Goal: Information Seeking & Learning: Learn about a topic

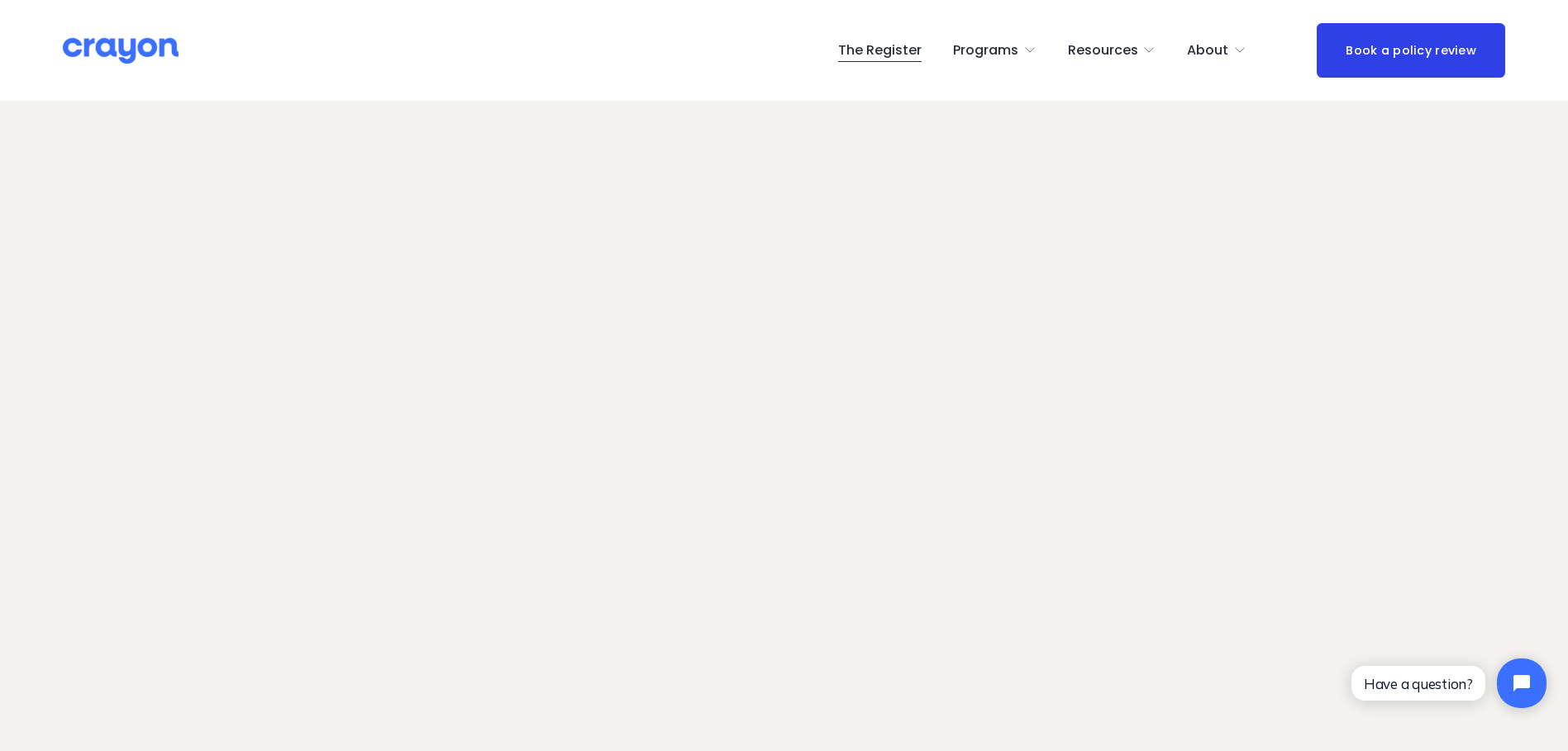
click at [0, 0] on span "Employer hub" at bounding box center [0, 0] width 0 height 0
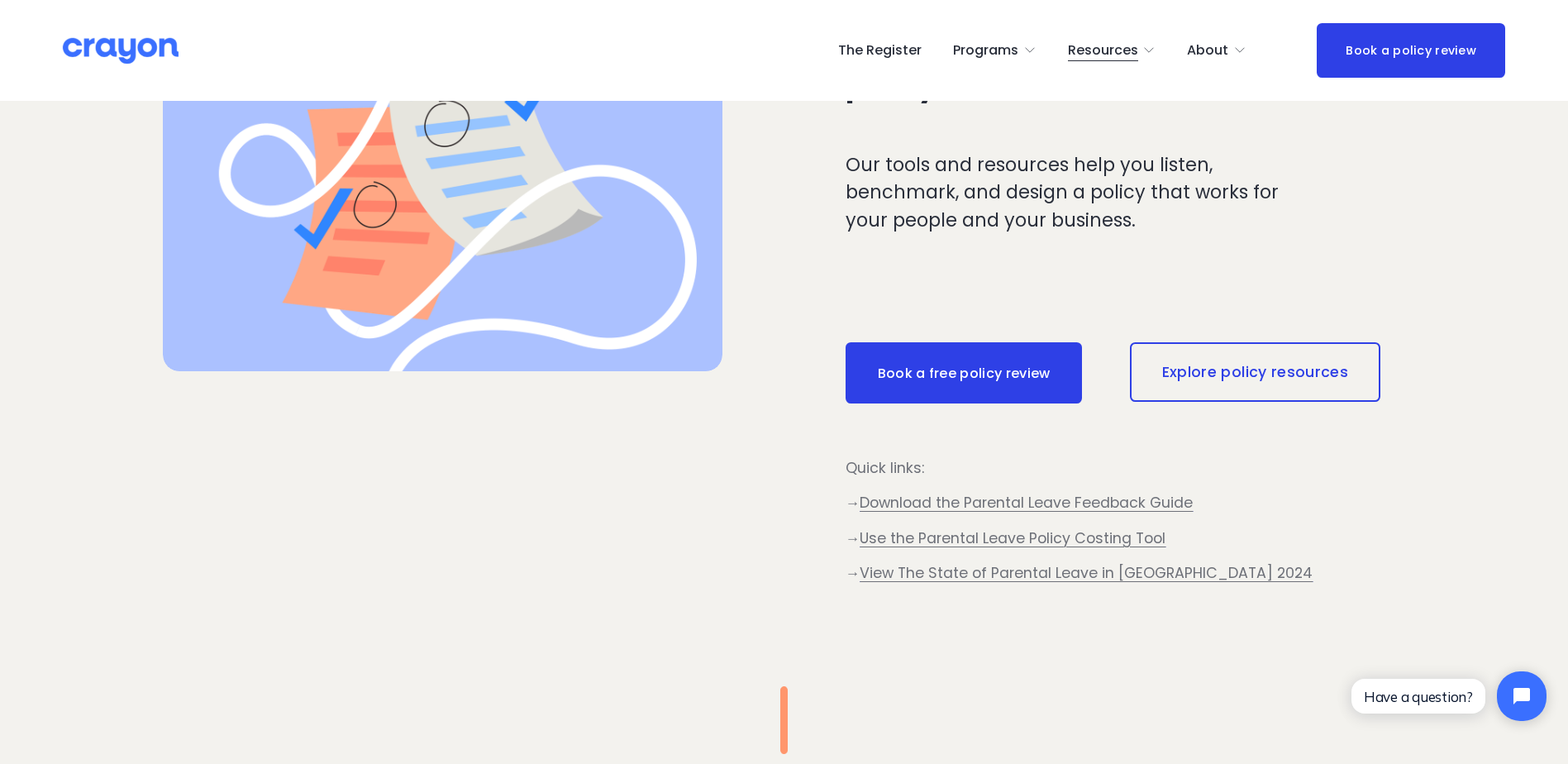
scroll to position [910, 0]
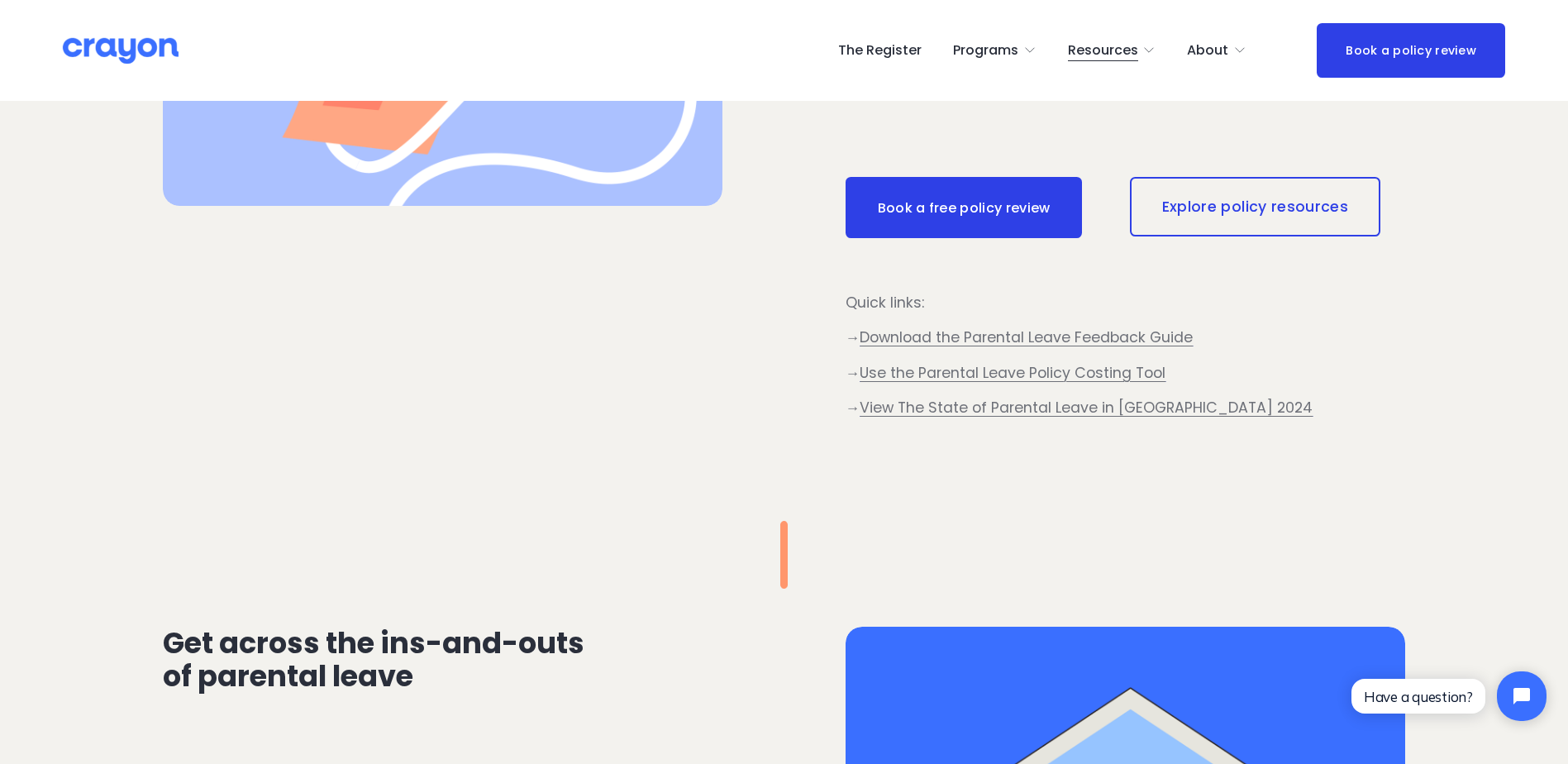
click at [1159, 407] on span "View The State of Parental Leave in New Zealand 2024" at bounding box center [1086, 407] width 453 height 19
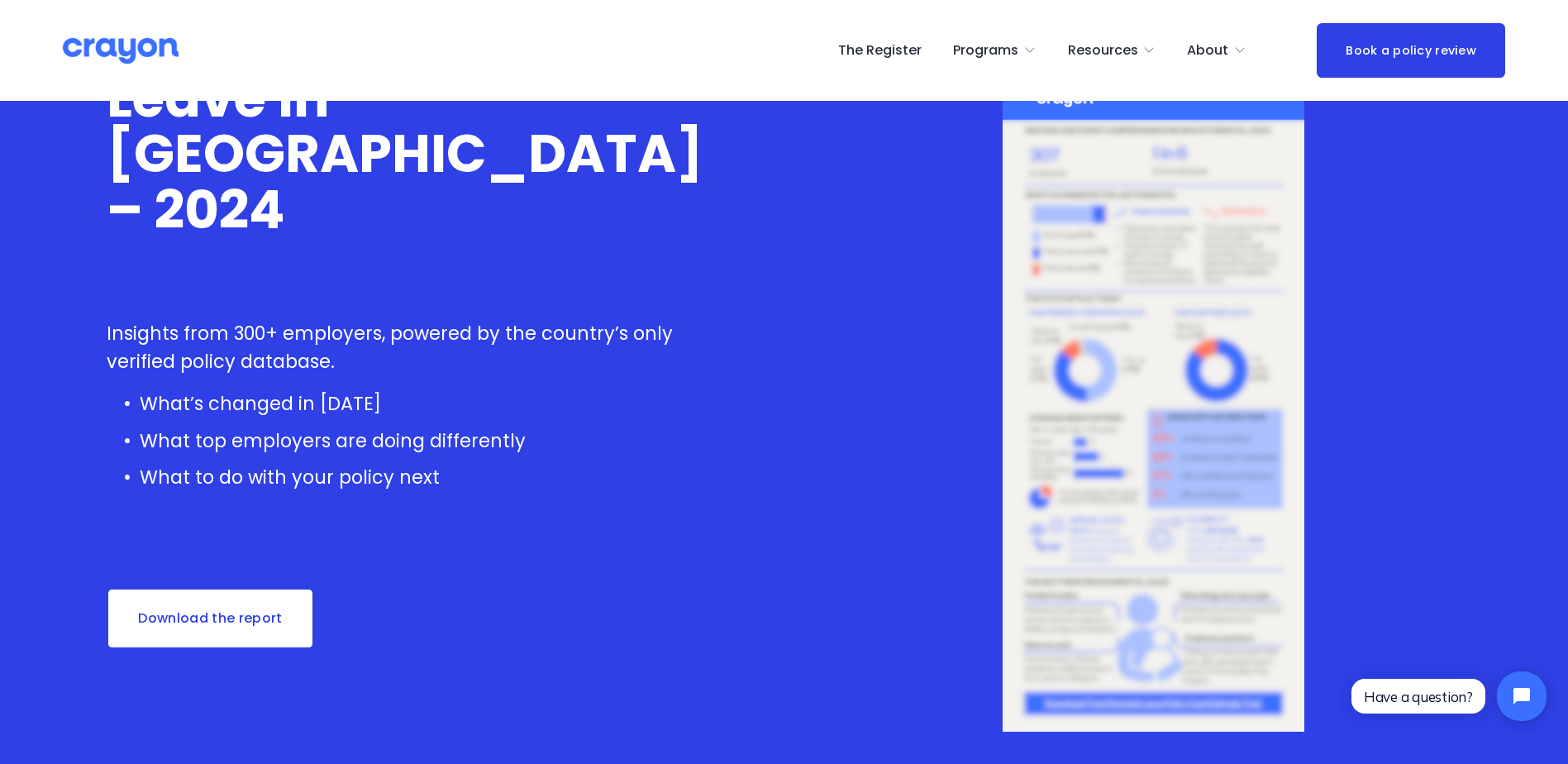
scroll to position [165, 0]
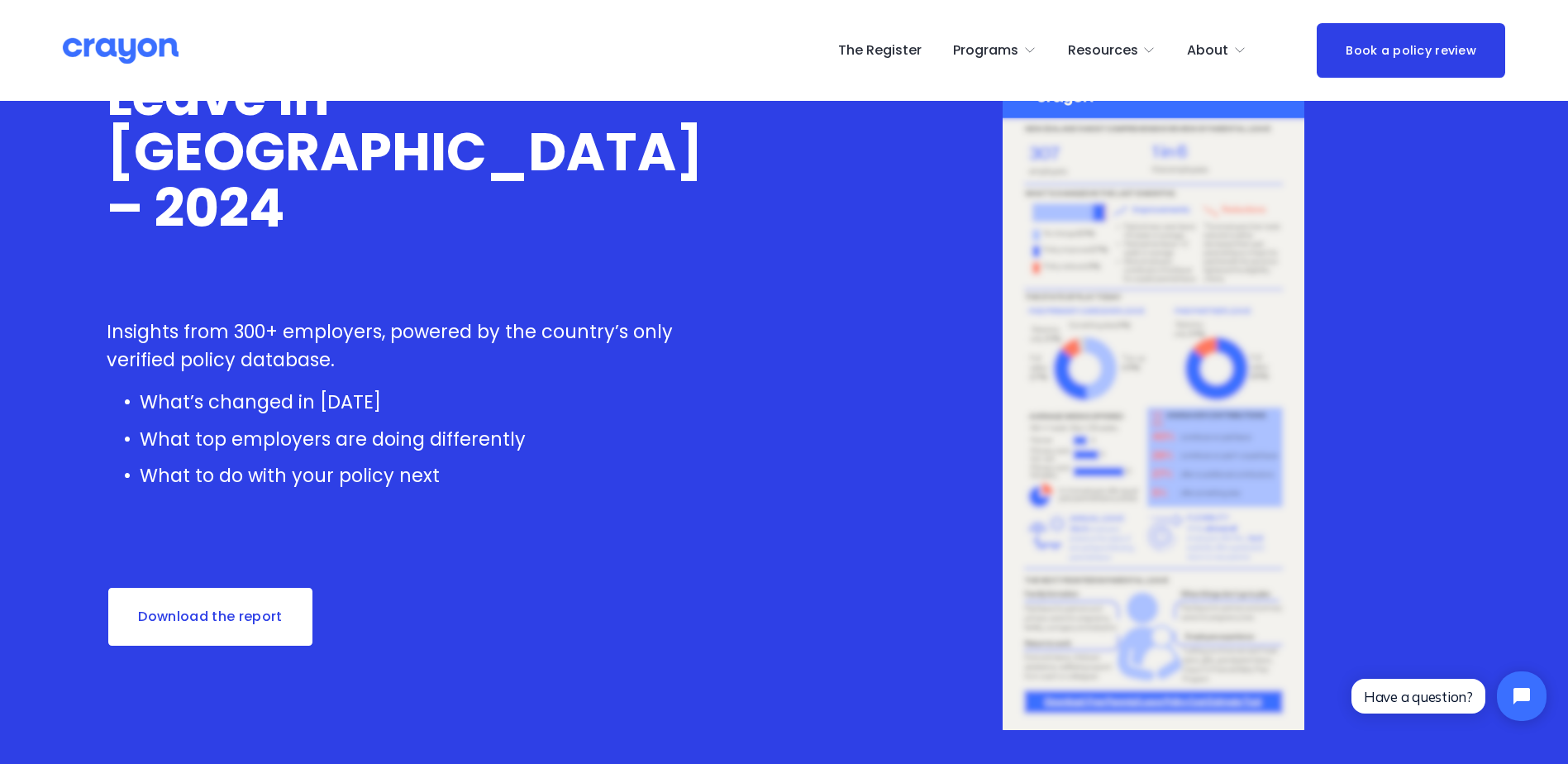
click at [245, 622] on link "Download the report" at bounding box center [211, 616] width 208 height 61
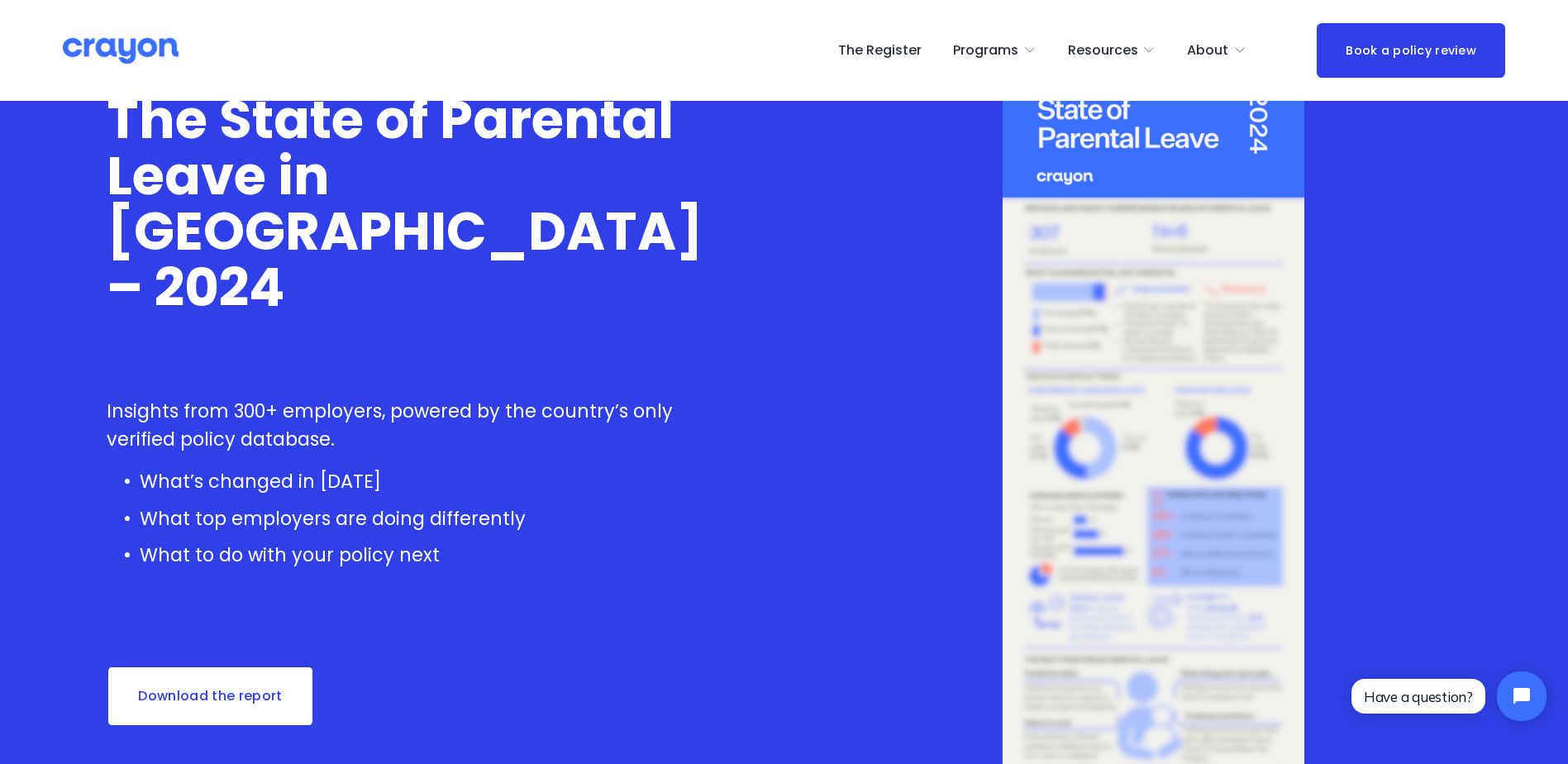
scroll to position [0, 0]
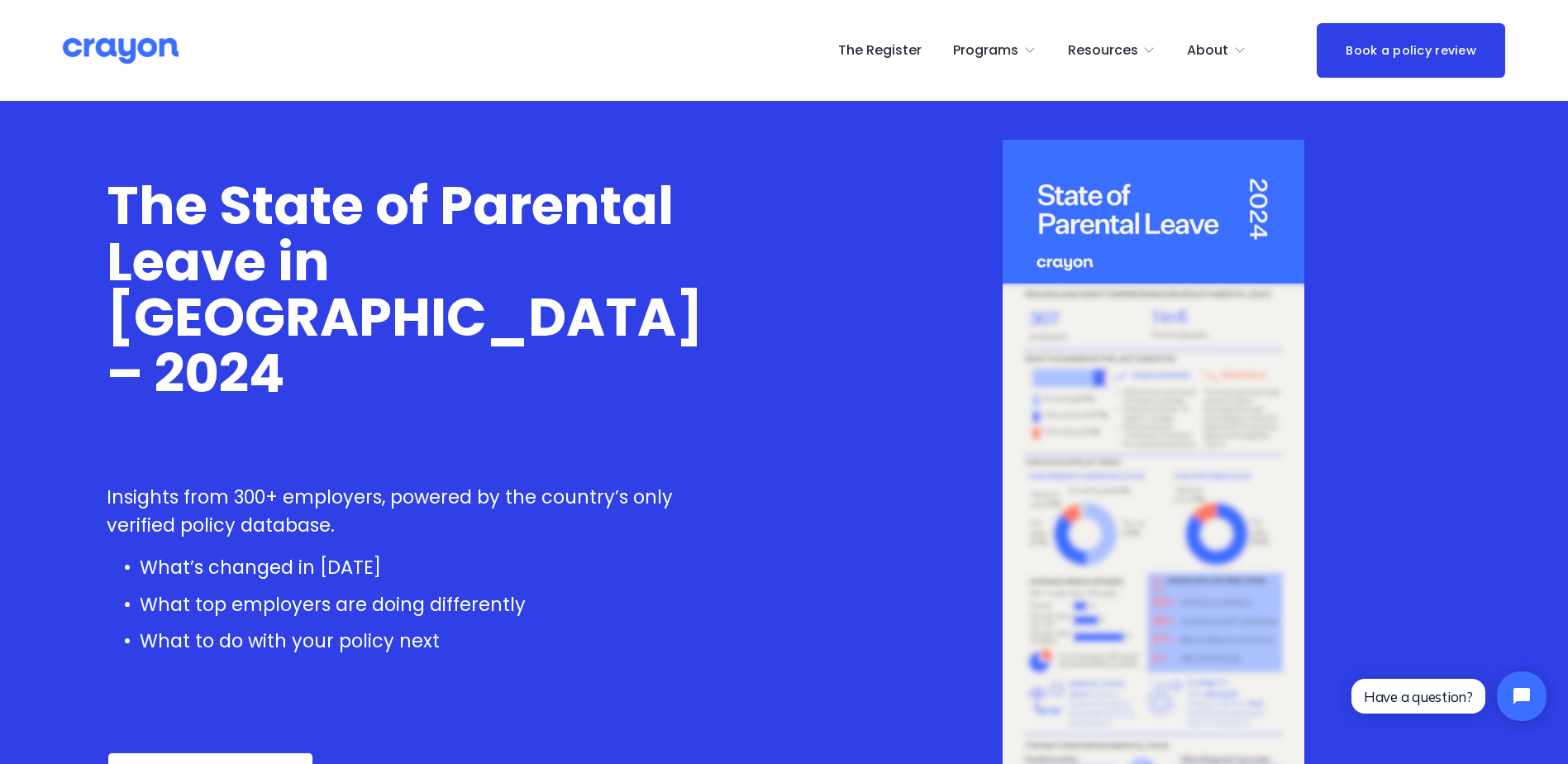
click at [894, 48] on link "The Register" at bounding box center [880, 50] width 84 height 26
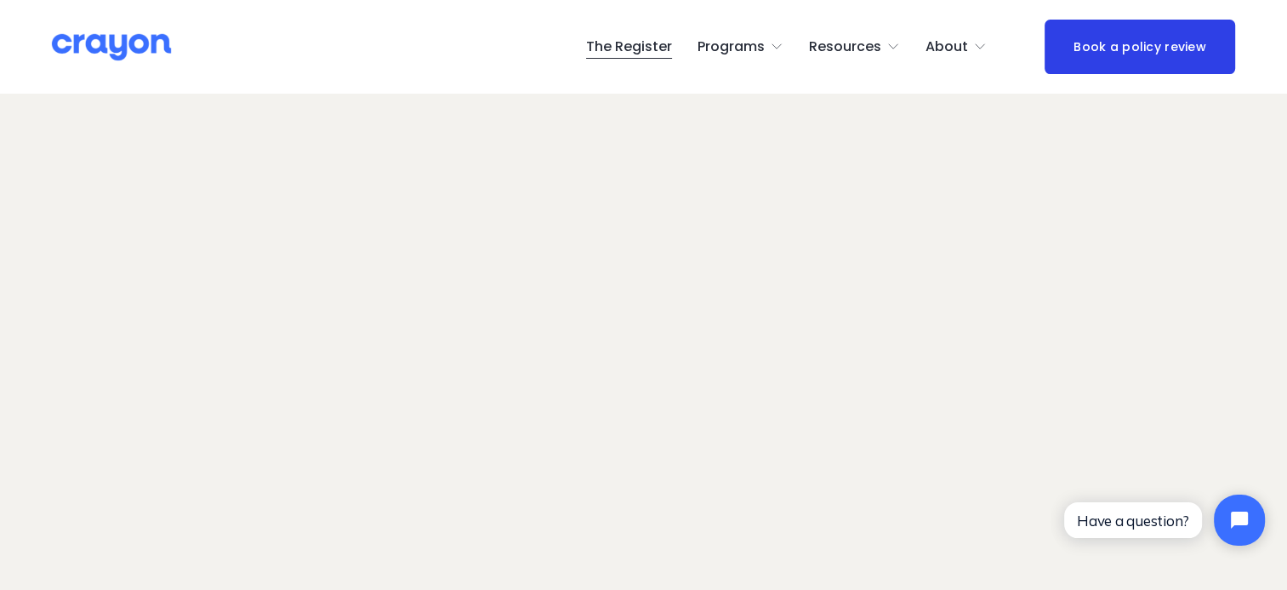
click at [880, 42] on span "Resources" at bounding box center [845, 47] width 72 height 25
click at [0, 0] on span "Parent Hub" at bounding box center [0, 0] width 0 height 0
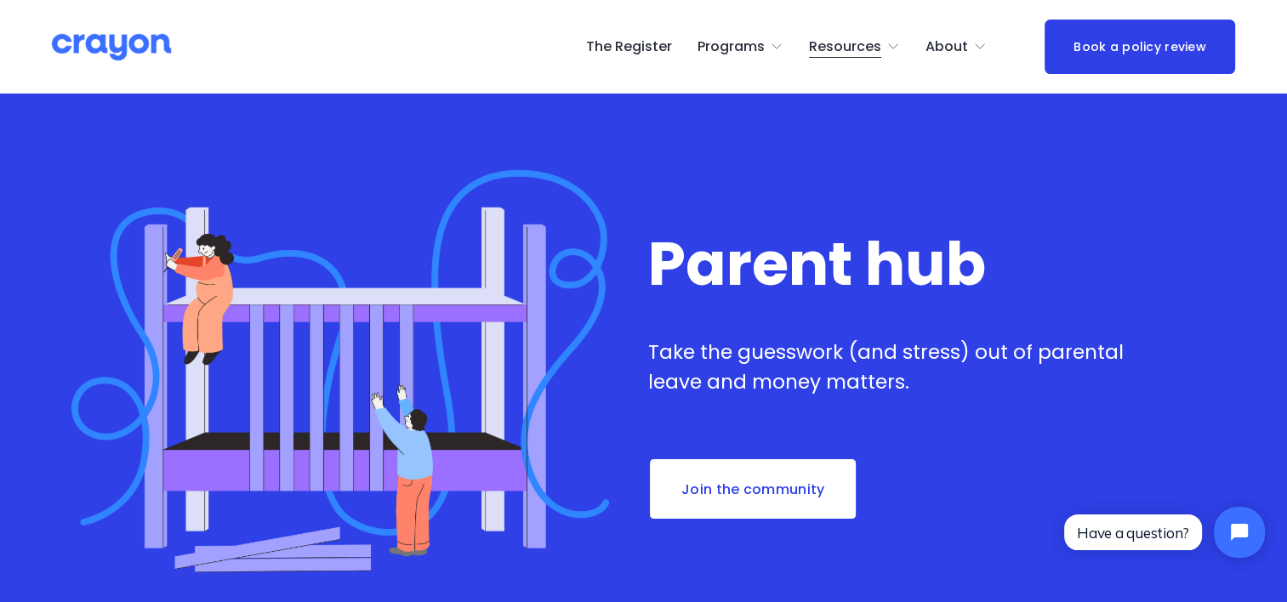
scroll to position [85, 0]
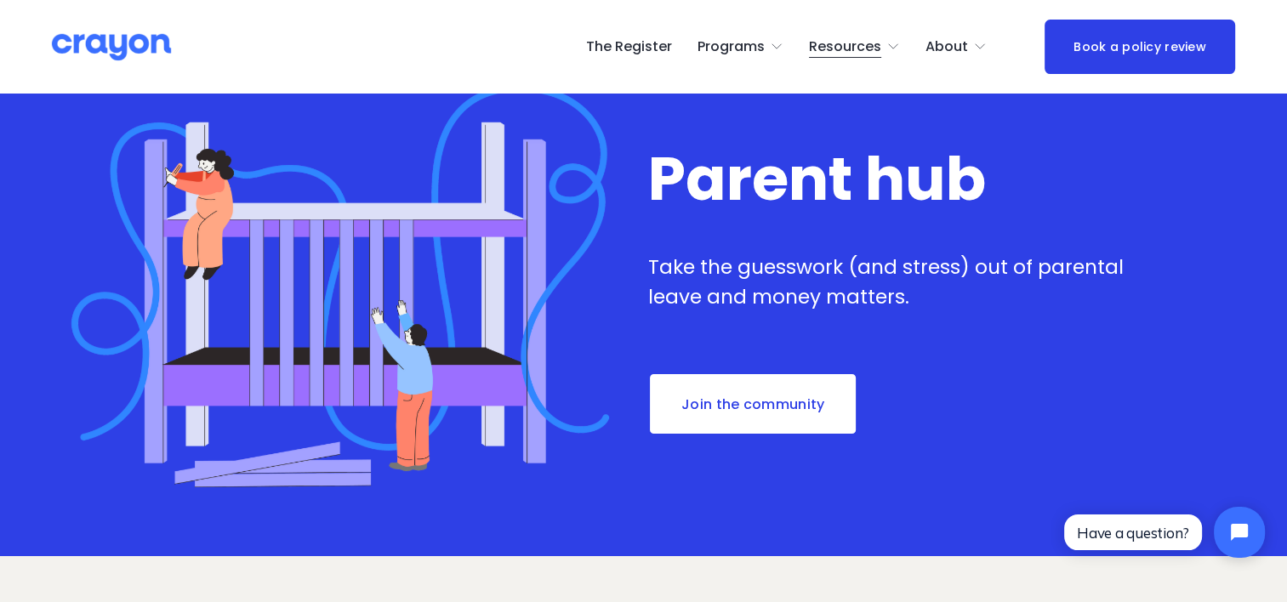
click at [657, 45] on link "The Register" at bounding box center [629, 46] width 86 height 27
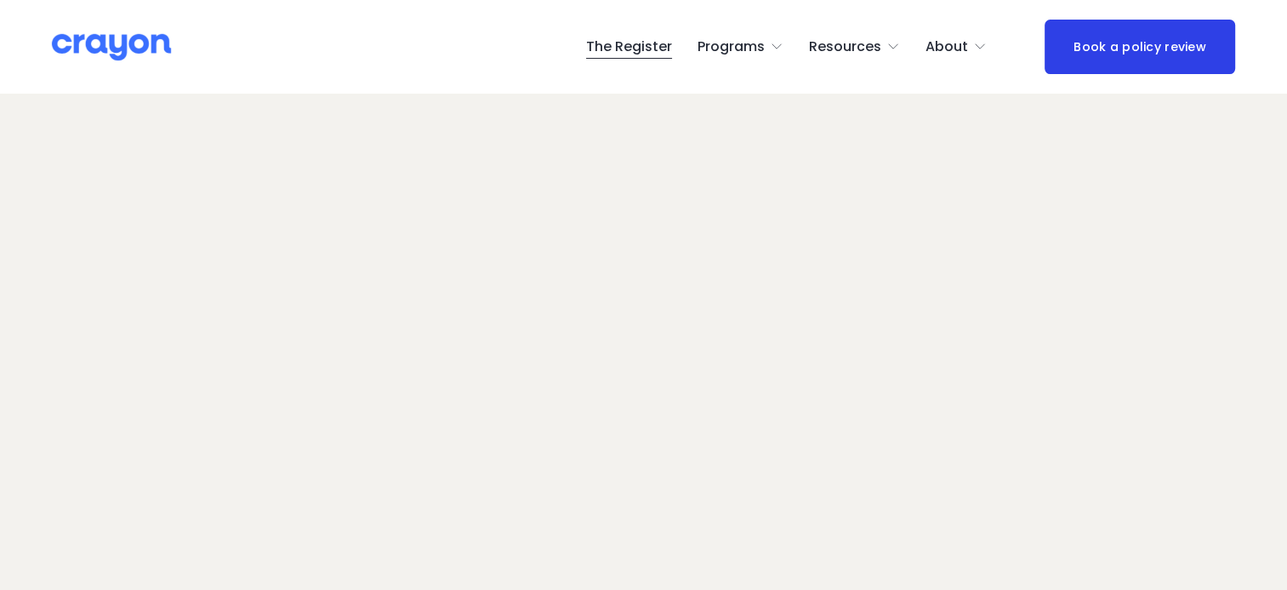
click at [0, 0] on span "Employer hub" at bounding box center [0, 0] width 0 height 0
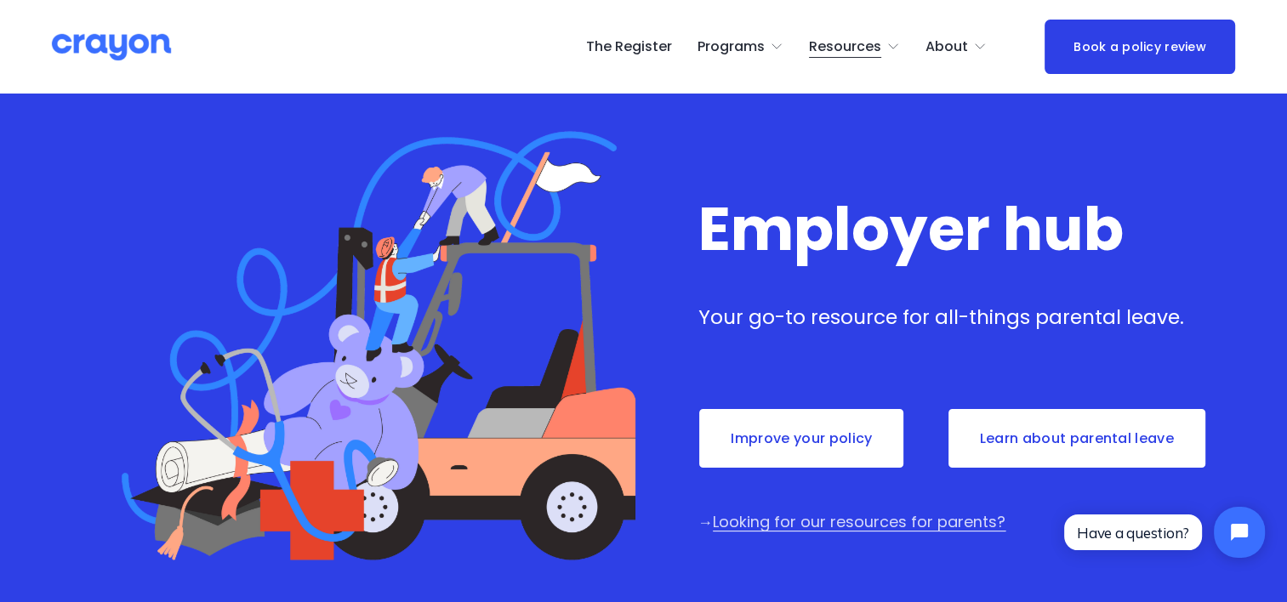
click at [132, 42] on img at bounding box center [111, 47] width 119 height 30
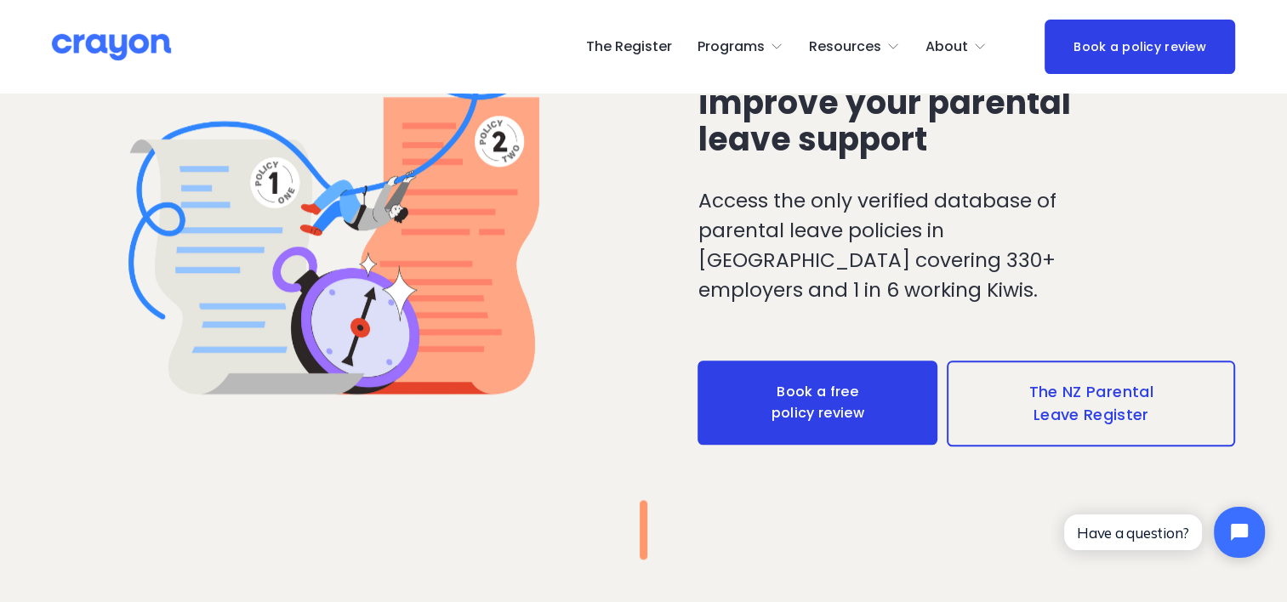
scroll to position [1531, 0]
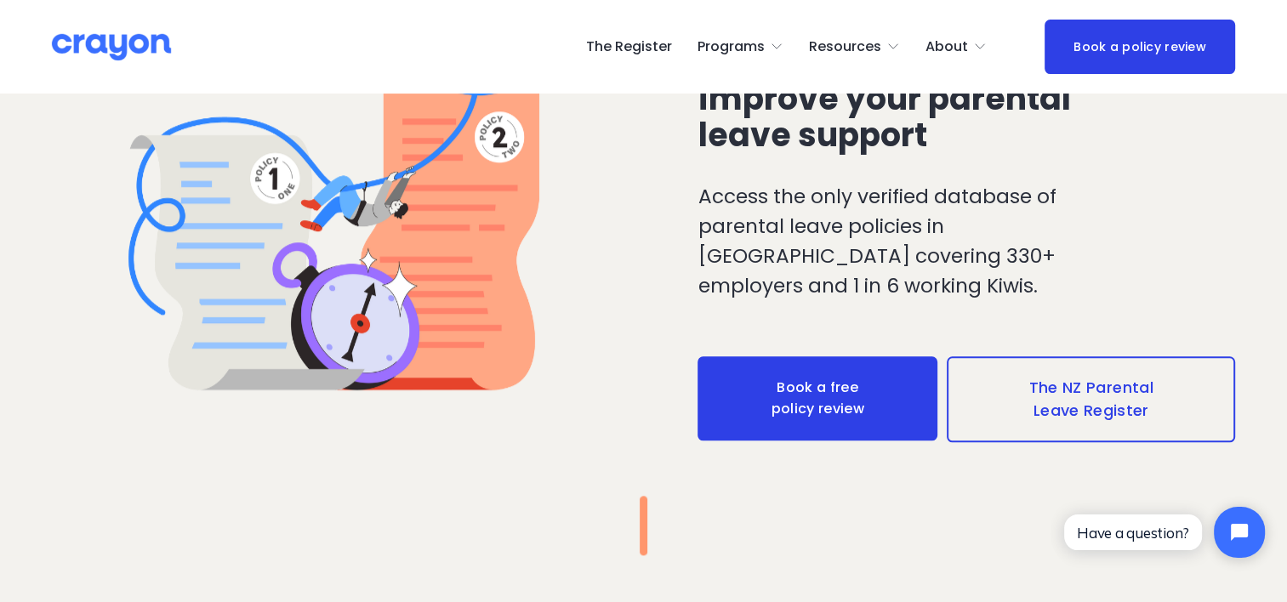
click at [0, 0] on span "Launch: New Grads" at bounding box center [0, 0] width 0 height 0
